Goal: Book appointment/travel/reservation

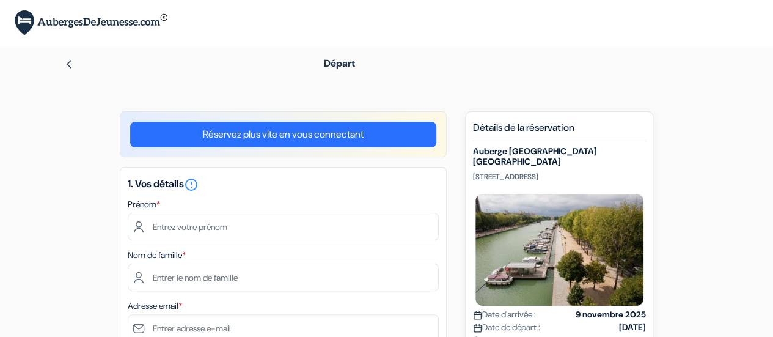
type input "[PERSON_NAME]"
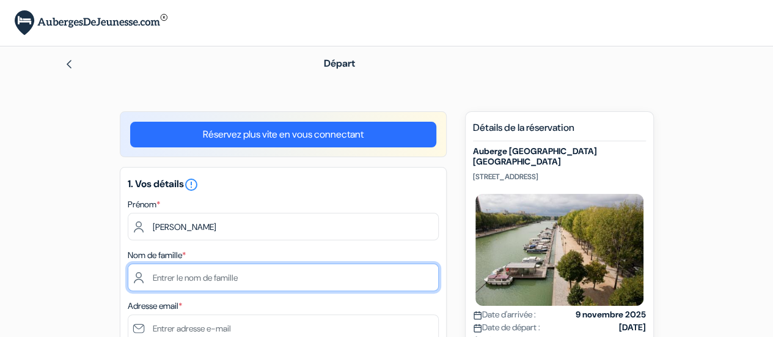
type input "[DEMOGRAPHIC_DATA]"
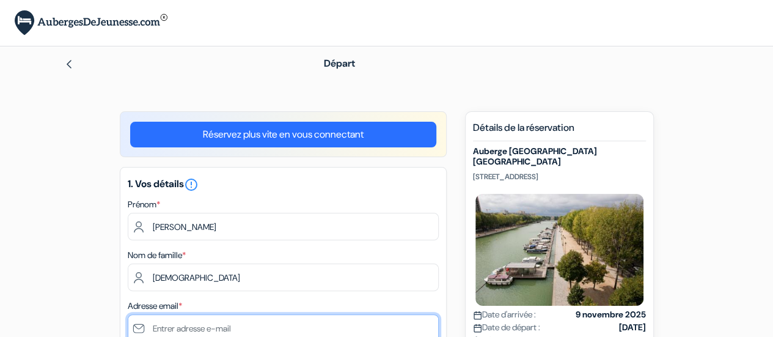
type input "[EMAIL_ADDRESS][DOMAIN_NAME]"
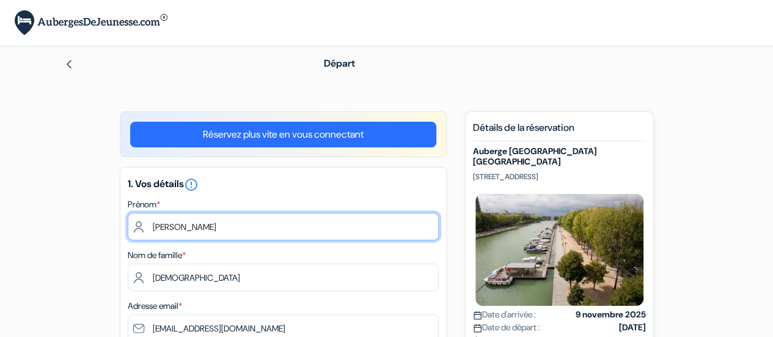
type input "6 86 15 00 79"
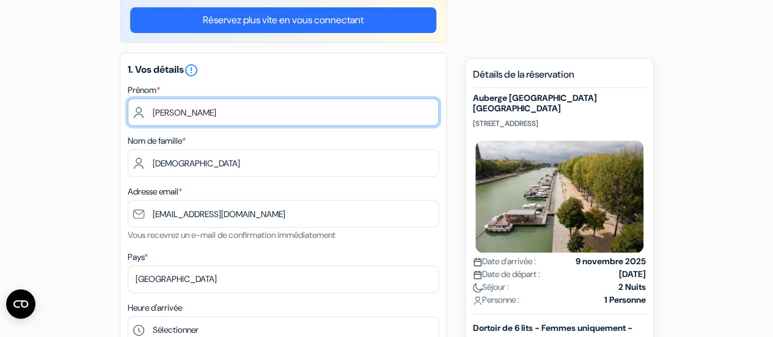
scroll to position [115, 0]
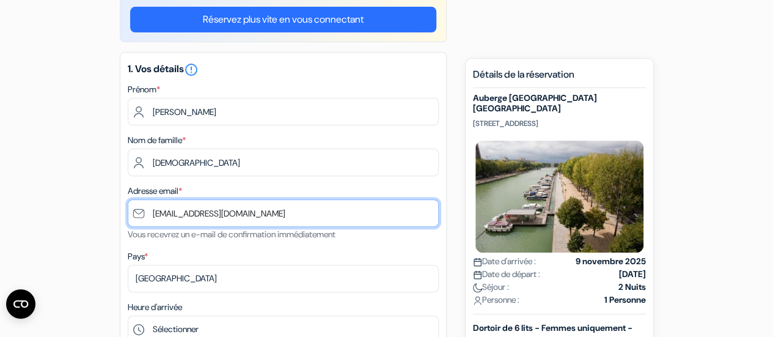
click at [219, 219] on input "[EMAIL_ADDRESS][DOMAIN_NAME]" at bounding box center [283, 212] width 311 height 27
type input "[EMAIL_ADDRESS][DOMAIN_NAME]"
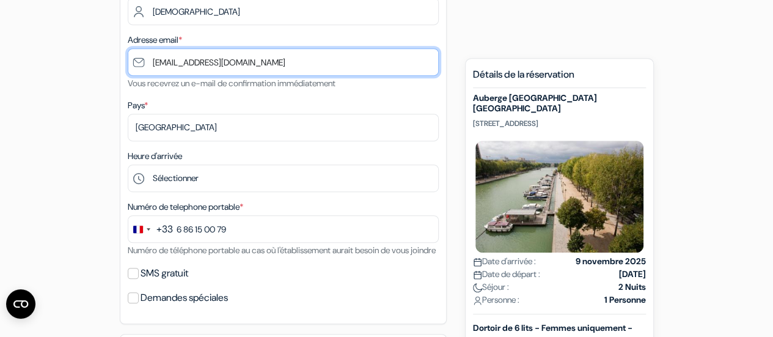
scroll to position [267, 0]
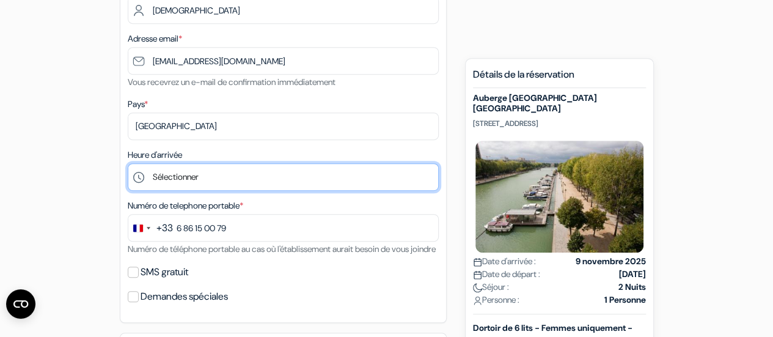
click at [175, 181] on select "Sélectionner 1:00 2:00 3:00 4:00 5:00 6:00 7:00 8:00 9:00 10:00 11:00 12:00 13:…" at bounding box center [283, 176] width 311 height 27
select select "19"
click at [128, 164] on select "Sélectionner 1:00 2:00 3:00 4:00 5:00 6:00 7:00 8:00 9:00 10:00 11:00 12:00 13:…" at bounding box center [283, 176] width 311 height 27
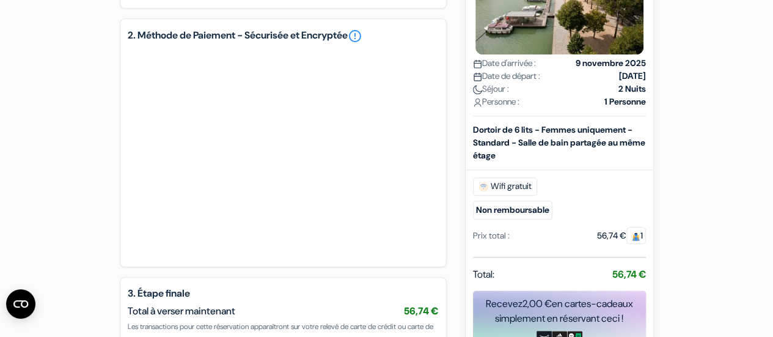
scroll to position [582, 0]
